Goal: Navigation & Orientation: Find specific page/section

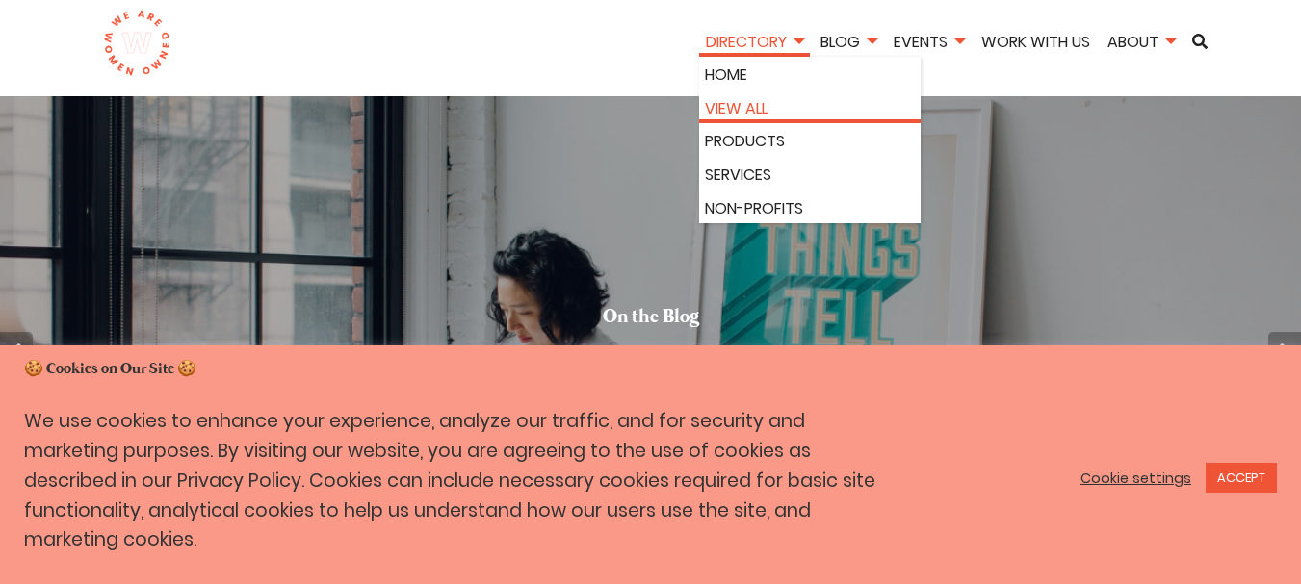
click at [735, 117] on link "View All" at bounding box center [810, 108] width 210 height 25
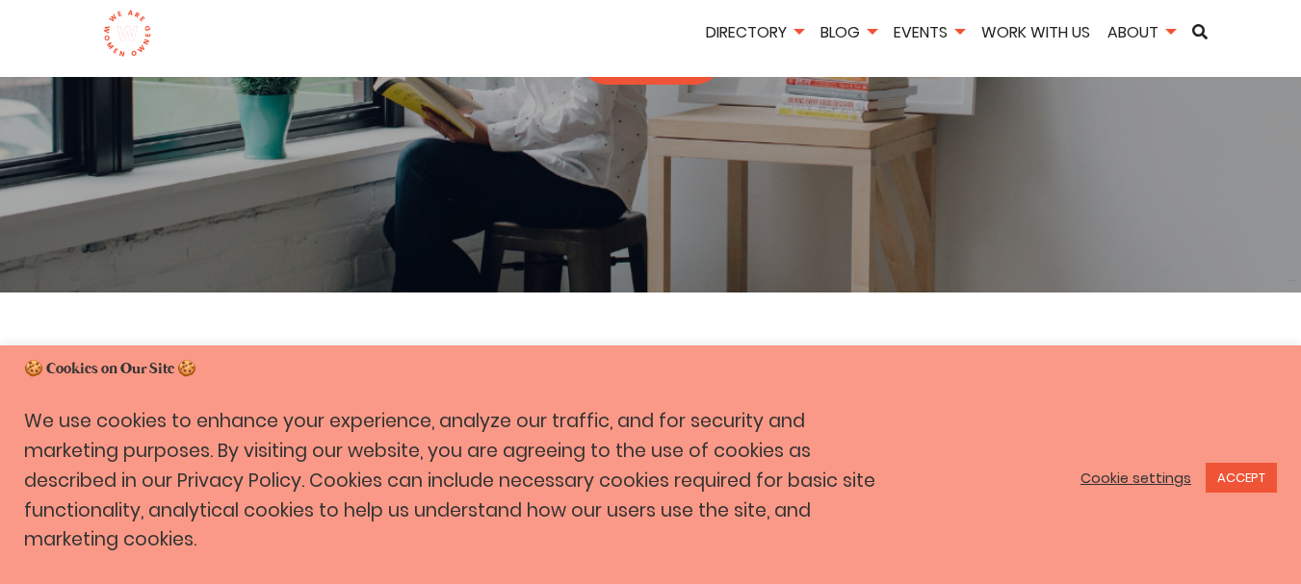
scroll to position [385, 0]
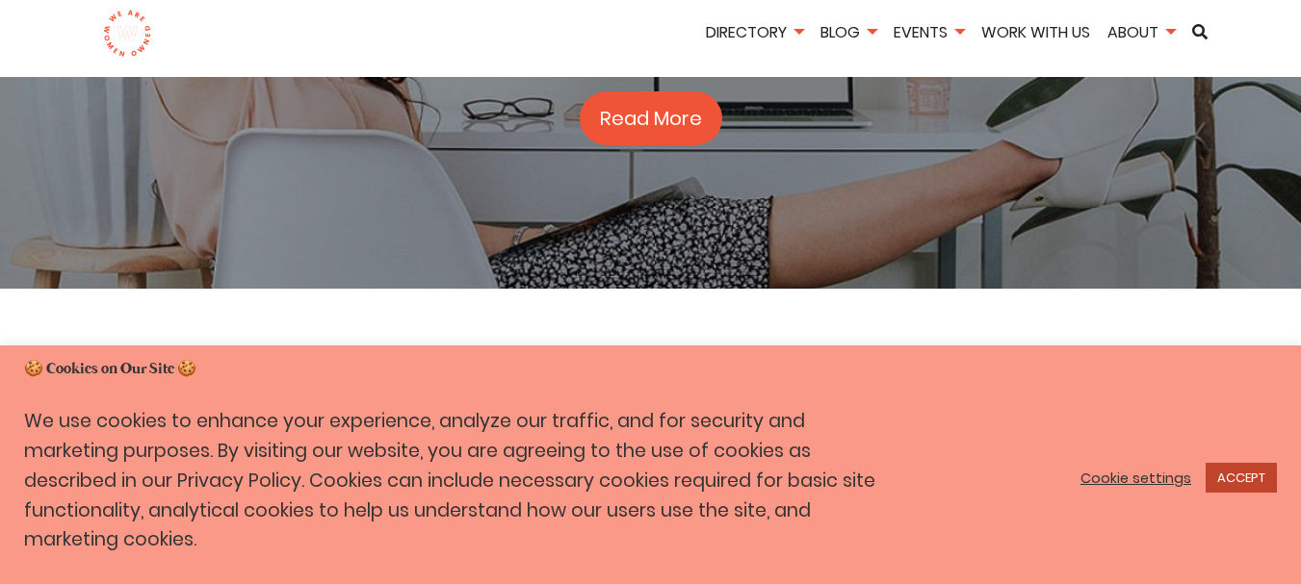
click at [1258, 493] on link "ACCEPT" at bounding box center [1240, 478] width 71 height 30
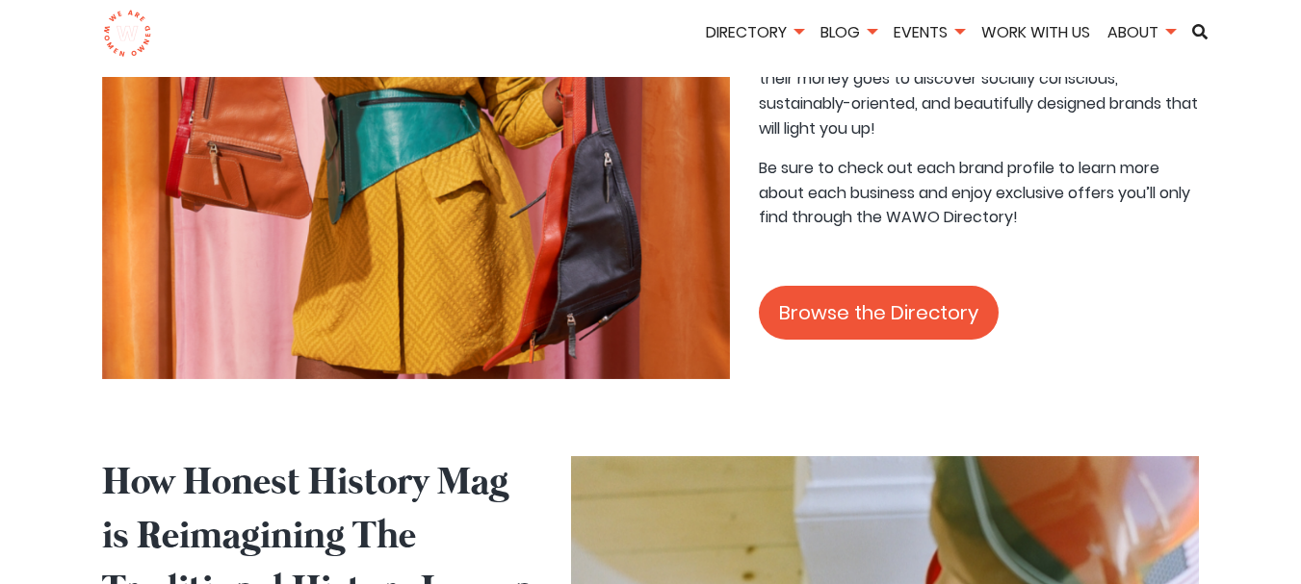
scroll to position [2022, 0]
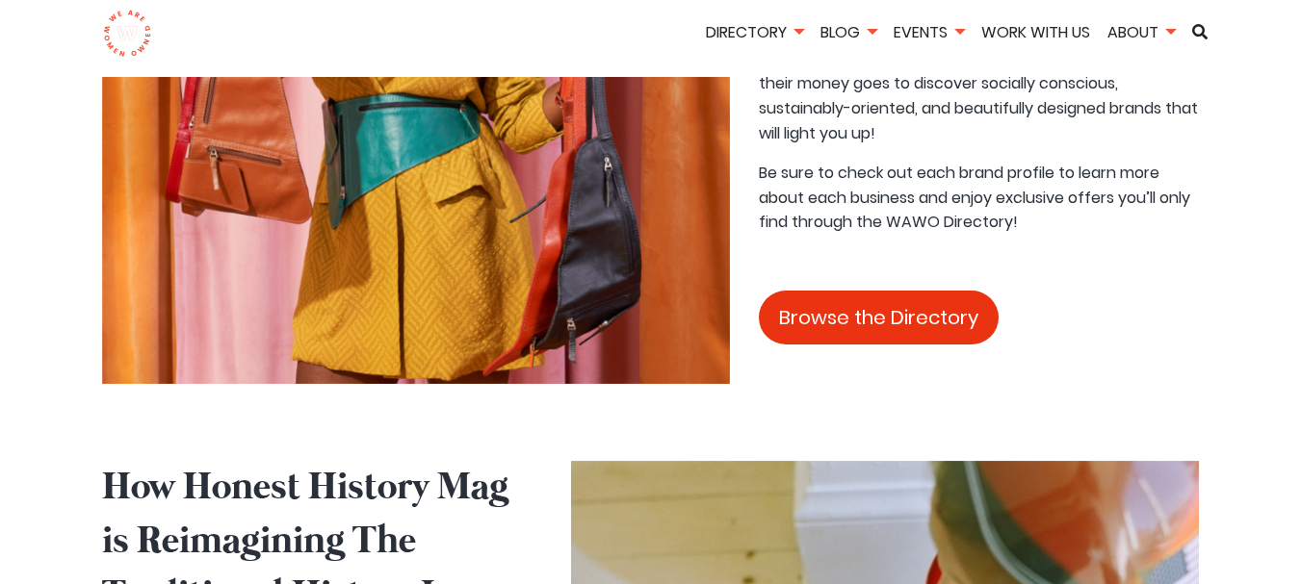
click at [836, 291] on link "Browse the Directory" at bounding box center [879, 318] width 240 height 54
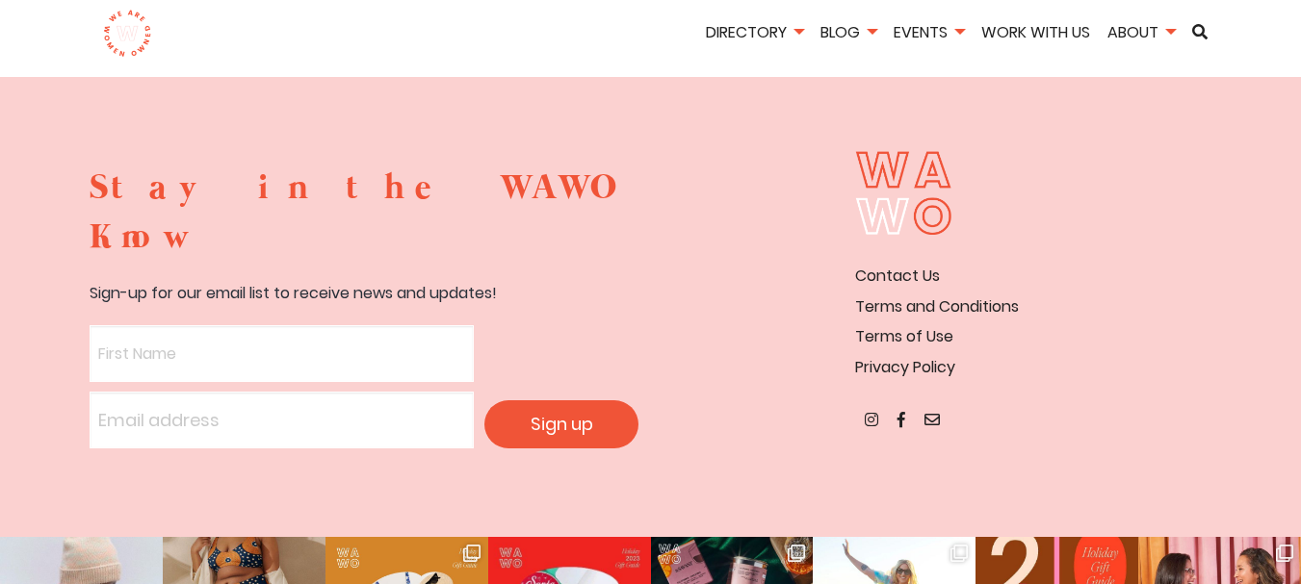
scroll to position [3727, 0]
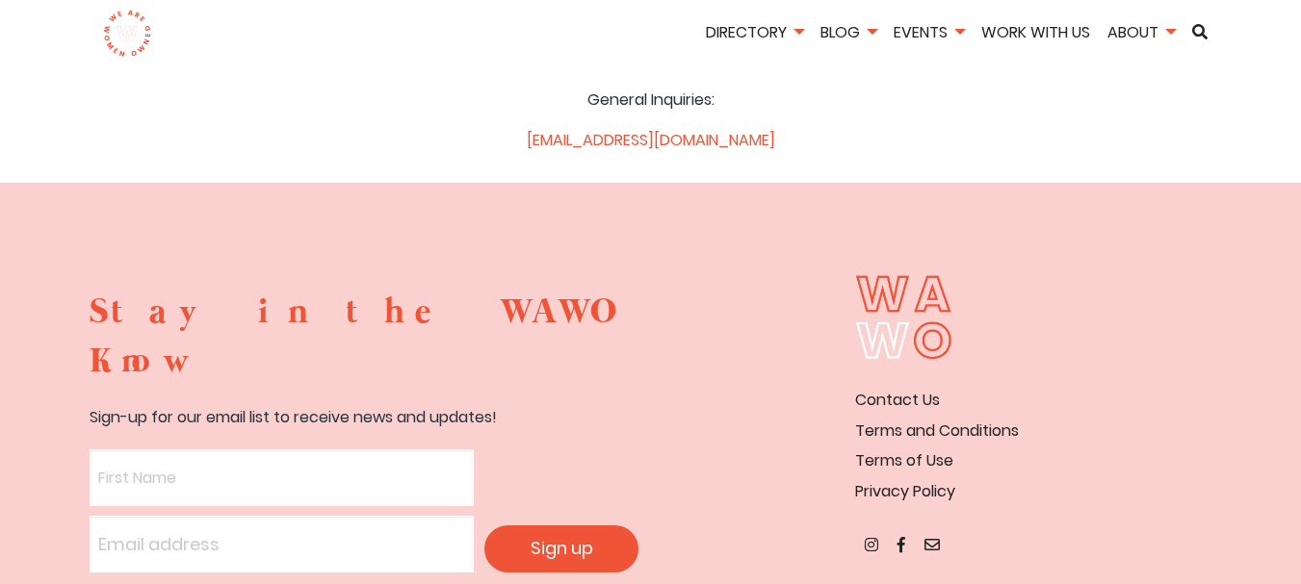
scroll to position [193, 0]
click at [318, 310] on h3 "Stay in the WAWO Know" at bounding box center [364, 335] width 549 height 97
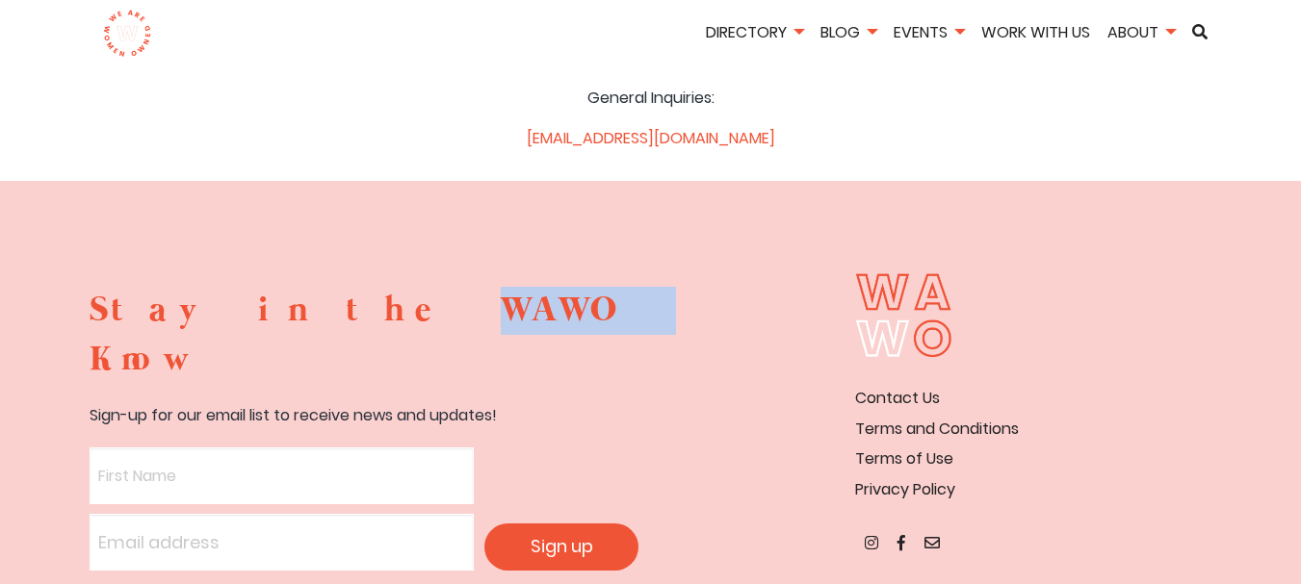
click at [318, 310] on h3 "Stay in the WAWO Know" at bounding box center [364, 335] width 549 height 97
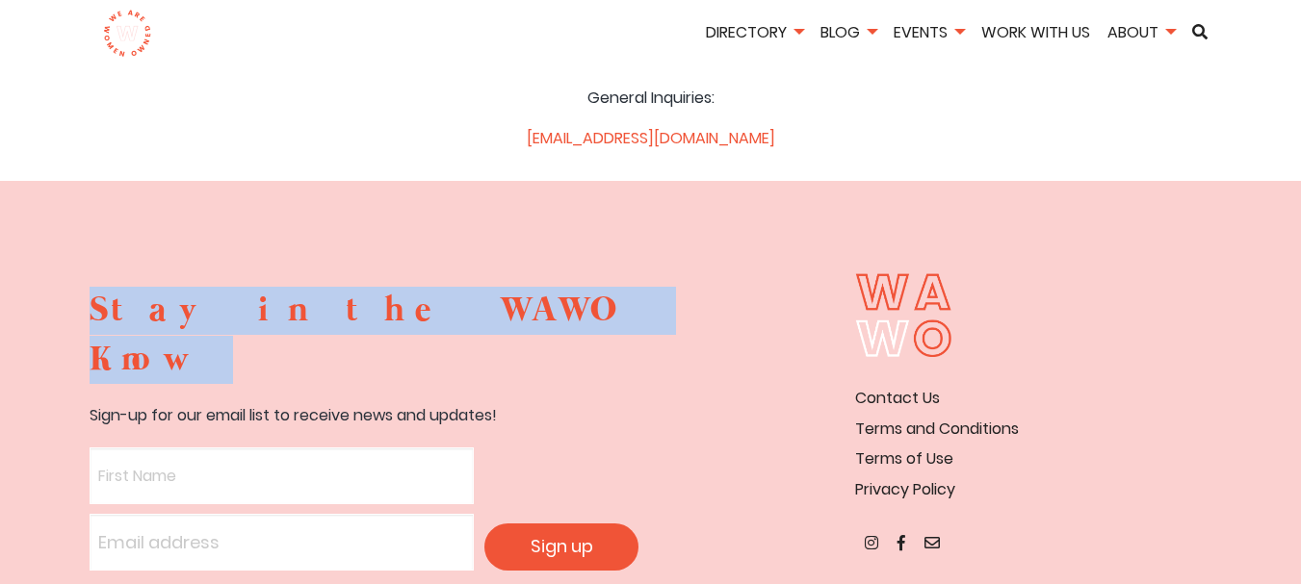
click at [318, 310] on h3 "Stay in the WAWO Know" at bounding box center [364, 335] width 549 height 97
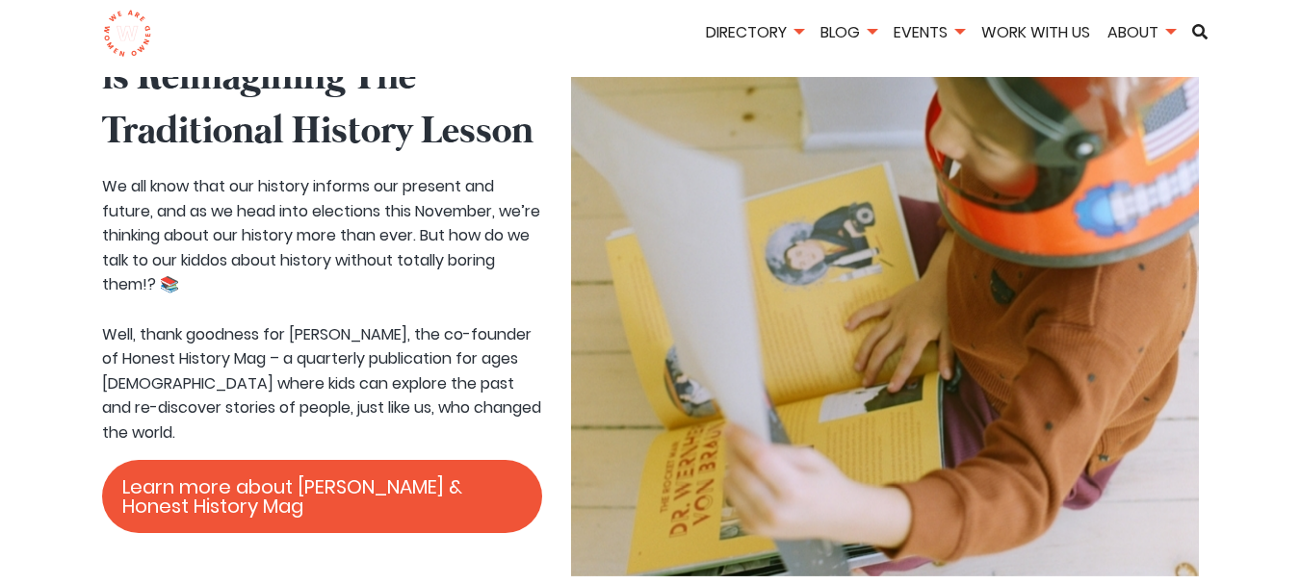
scroll to position [2792, 0]
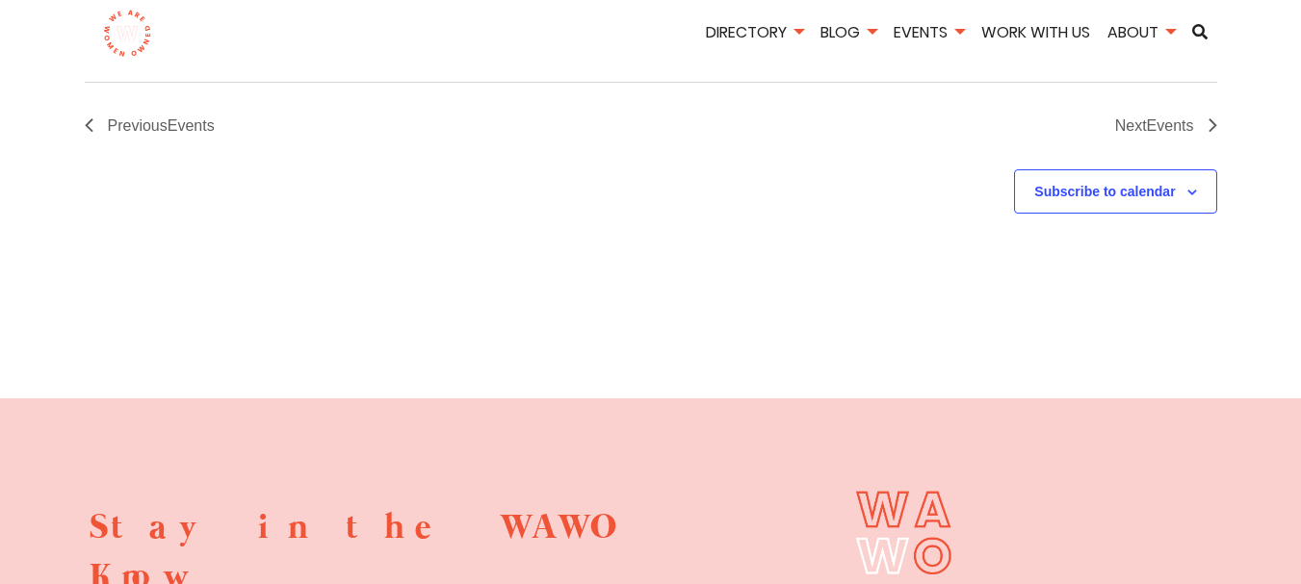
scroll to position [3177, 0]
